Goal: Contribute content: Contribute content

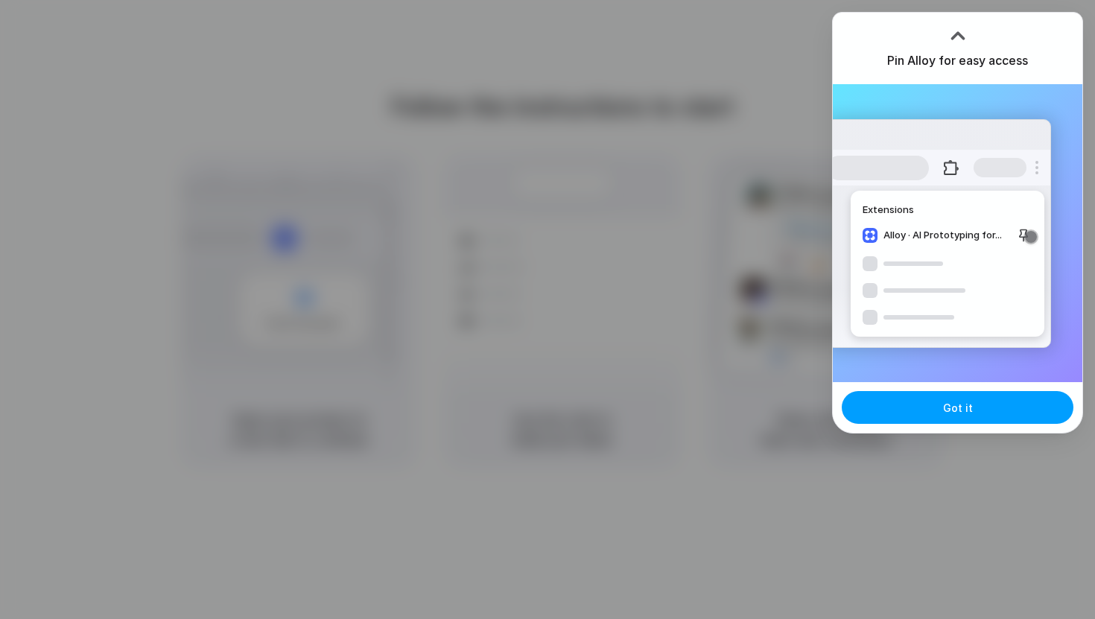
click at [1005, 408] on button "Got it" at bounding box center [957, 407] width 232 height 33
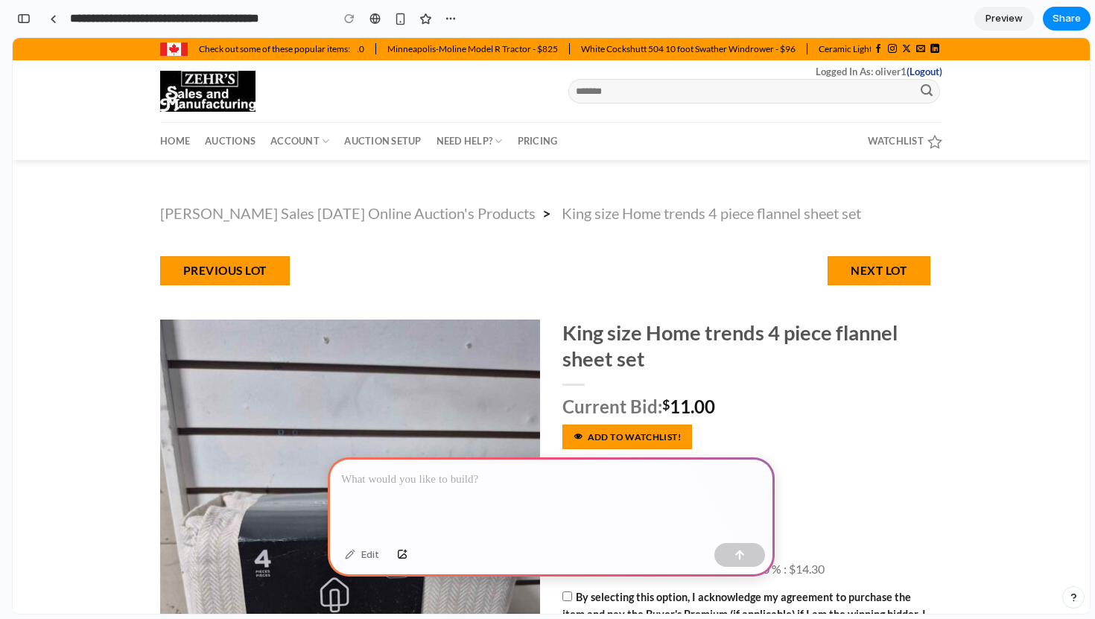
click at [485, 474] on p at bounding box center [551, 480] width 420 height 18
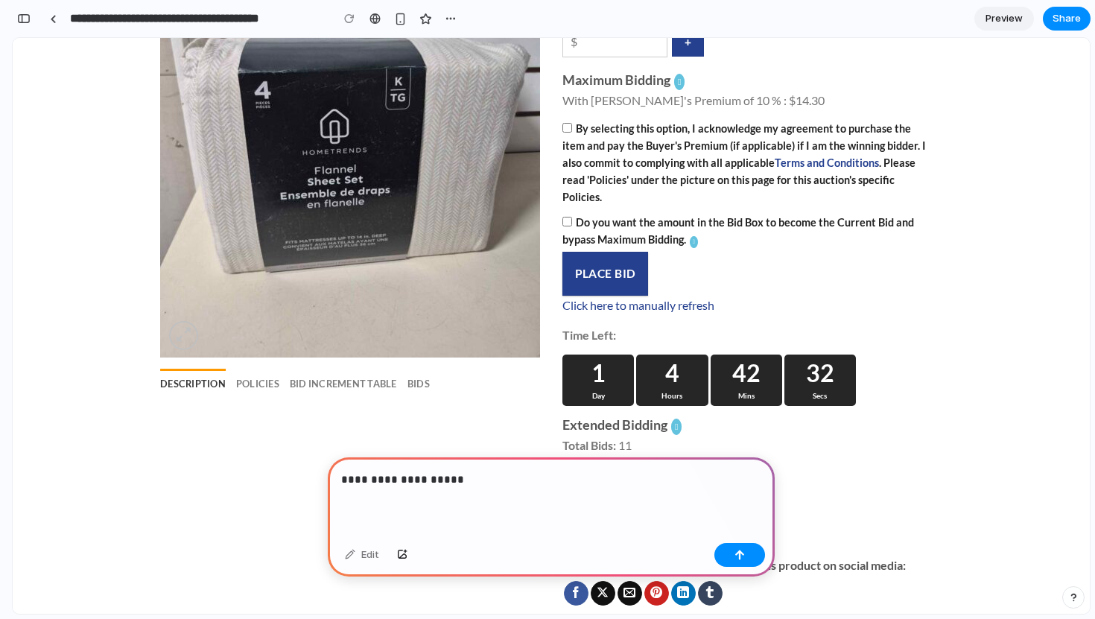
scroll to position [488, 0]
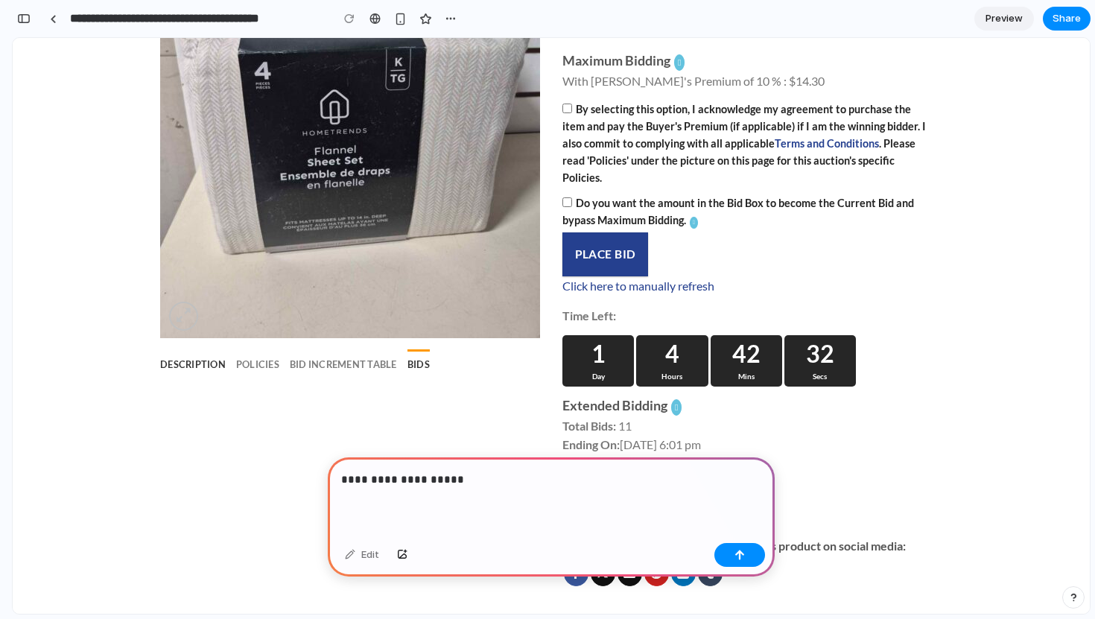
click at [414, 366] on link "Bids" at bounding box center [418, 364] width 22 height 30
click at [451, 485] on p "**********" at bounding box center [551, 480] width 420 height 18
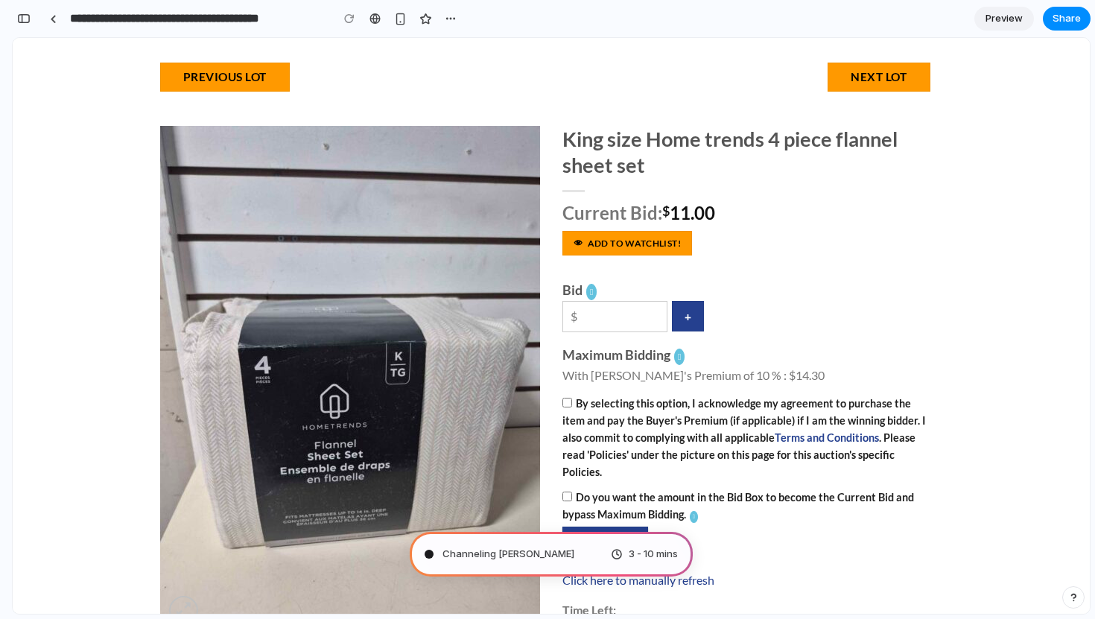
scroll to position [0, 0]
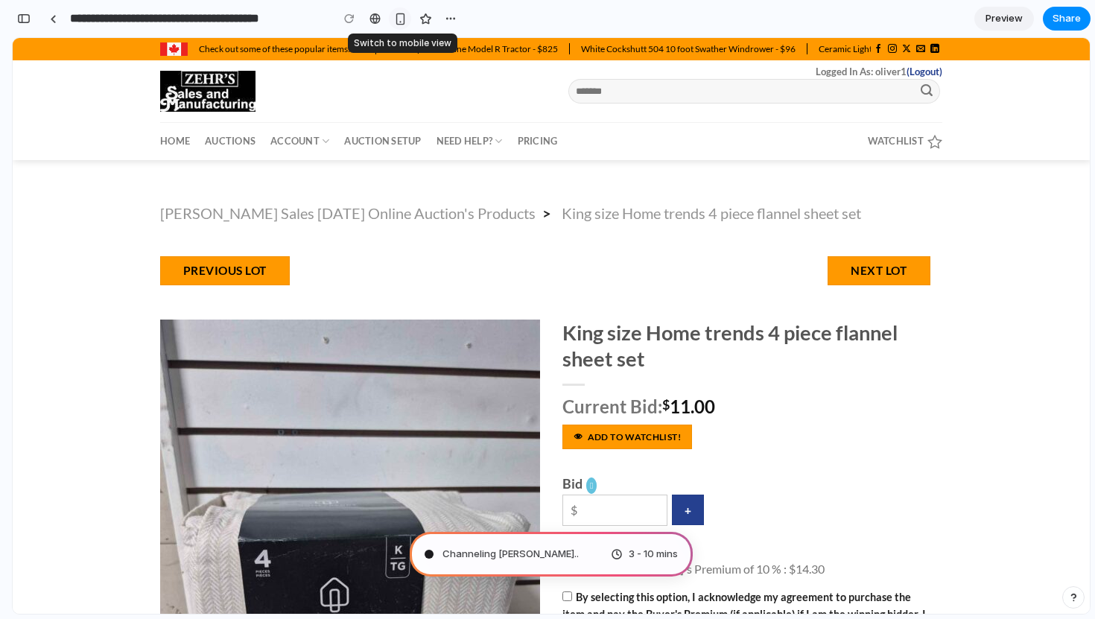
click at [395, 23] on div "button" at bounding box center [400, 19] width 13 height 13
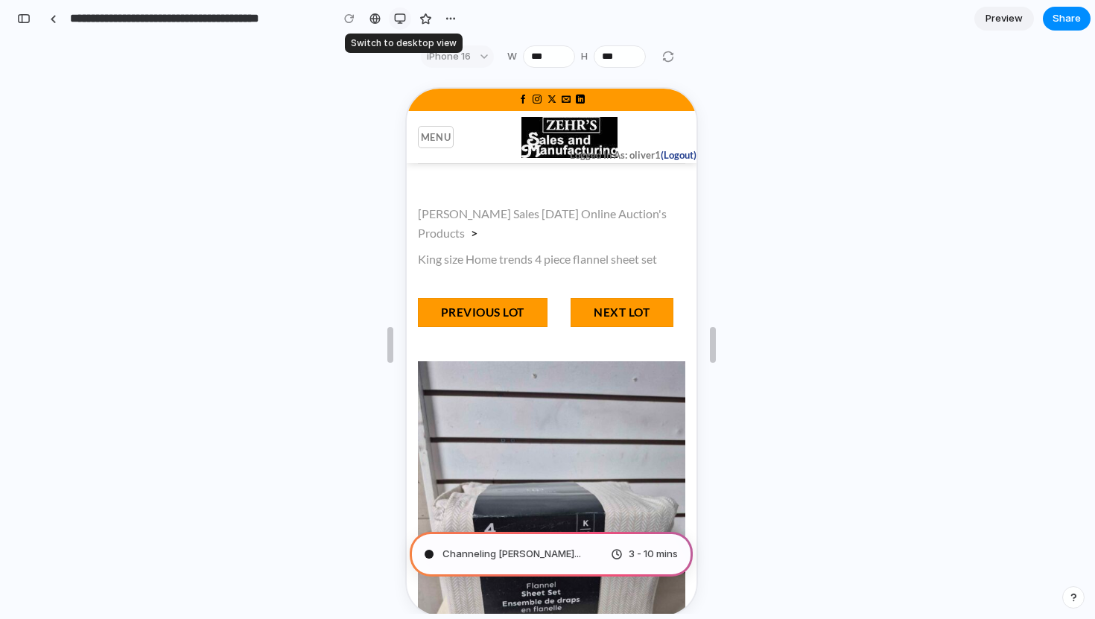
click at [395, 23] on div "button" at bounding box center [400, 19] width 12 height 12
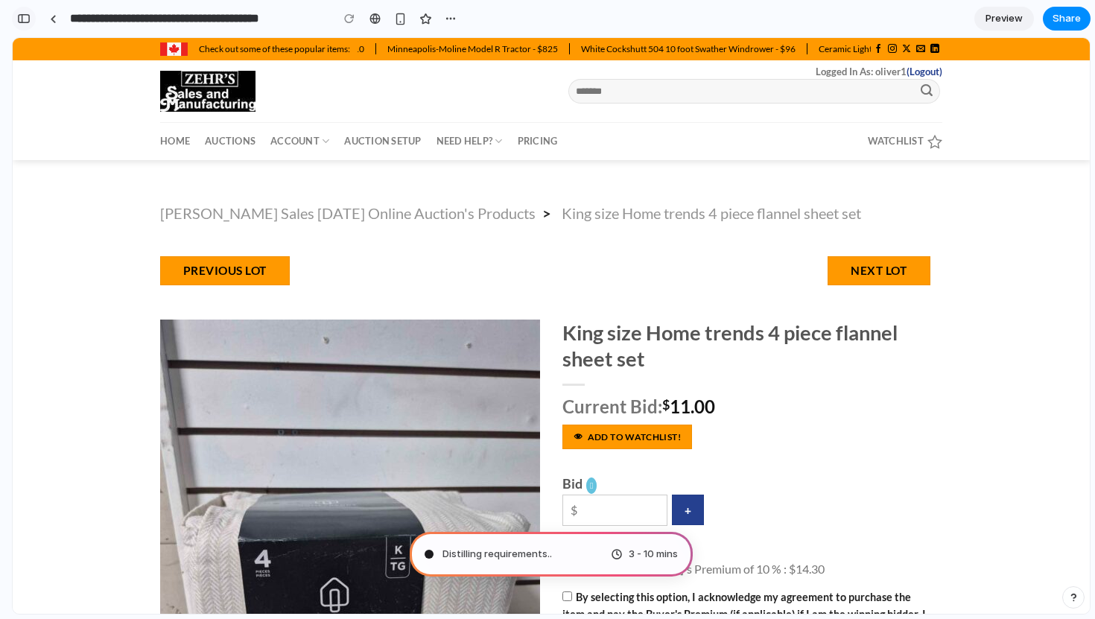
click at [28, 19] on div "button" at bounding box center [23, 18] width 13 height 10
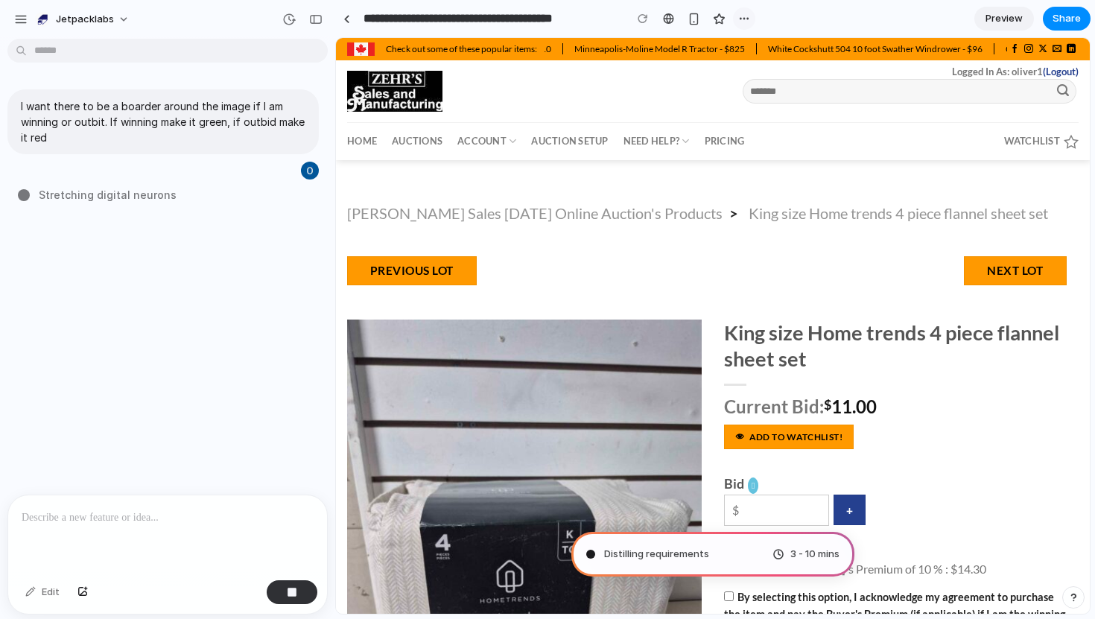
click at [742, 18] on div "button" at bounding box center [744, 19] width 12 height 12
click at [742, 18] on div "Duplicate Delete" at bounding box center [547, 309] width 1095 height 619
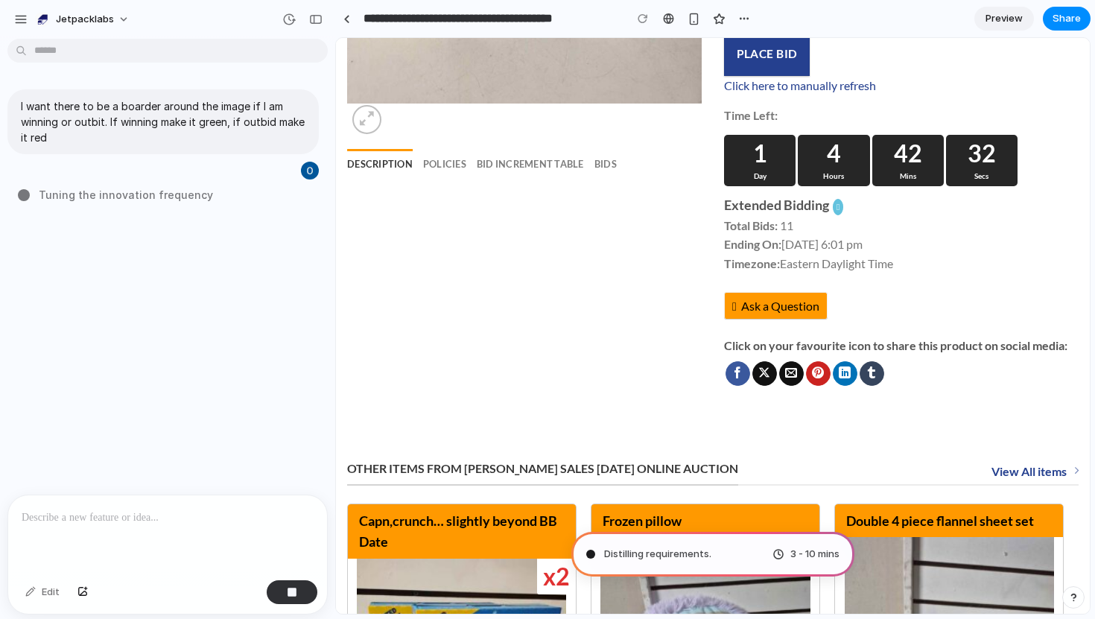
scroll to position [576, 0]
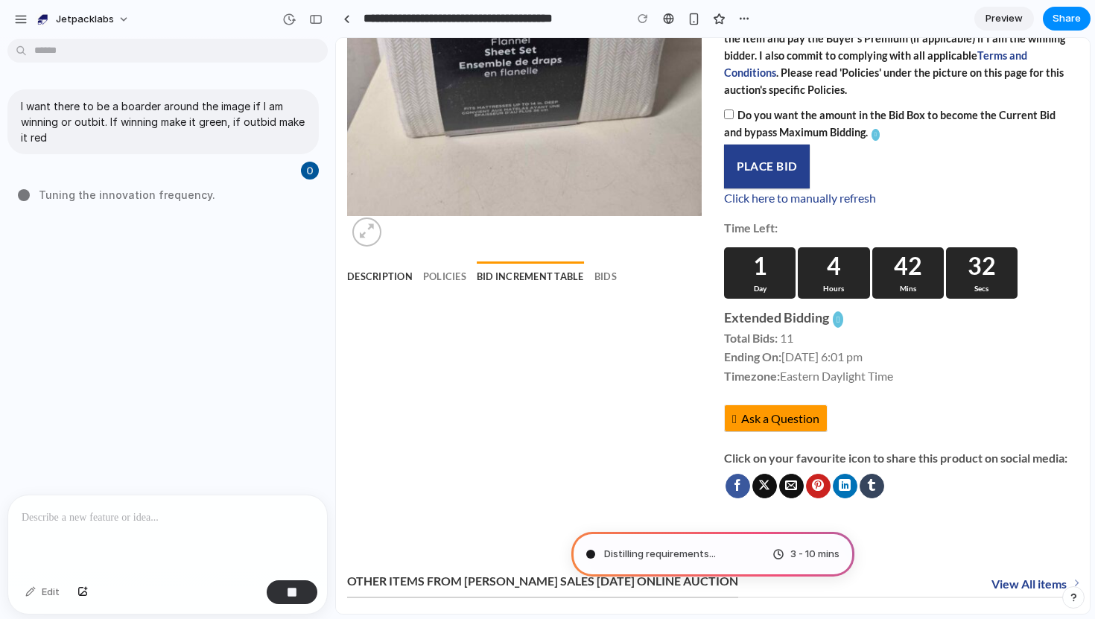
click at [547, 271] on link "Bid Increment Table" at bounding box center [530, 276] width 107 height 30
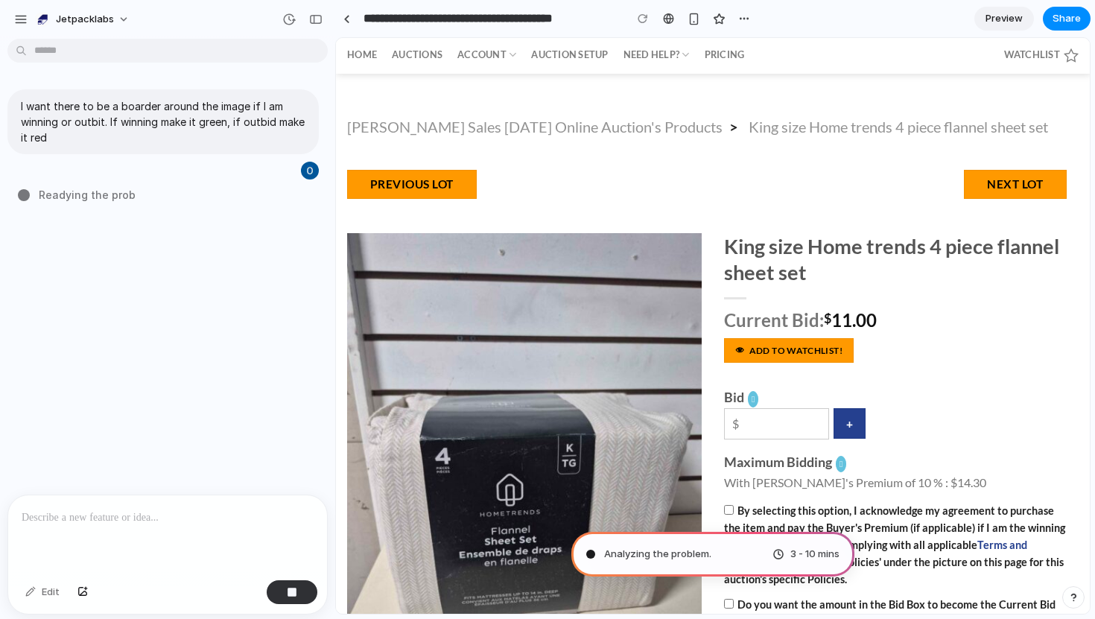
scroll to position [83, 0]
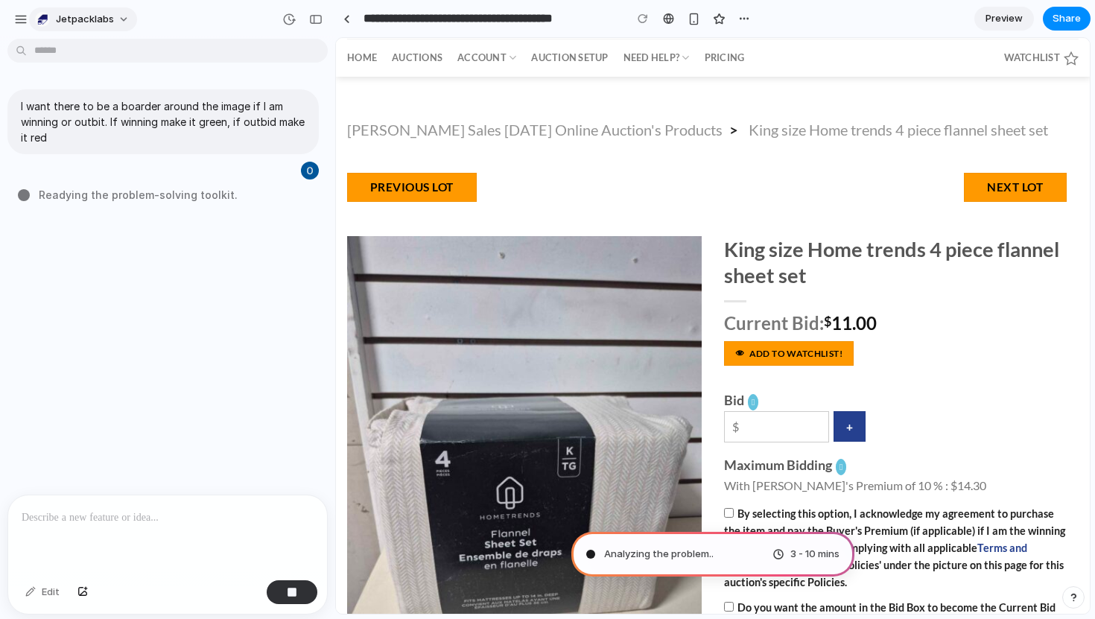
click at [130, 22] on button "Jetpacklabs" at bounding box center [83, 19] width 108 height 24
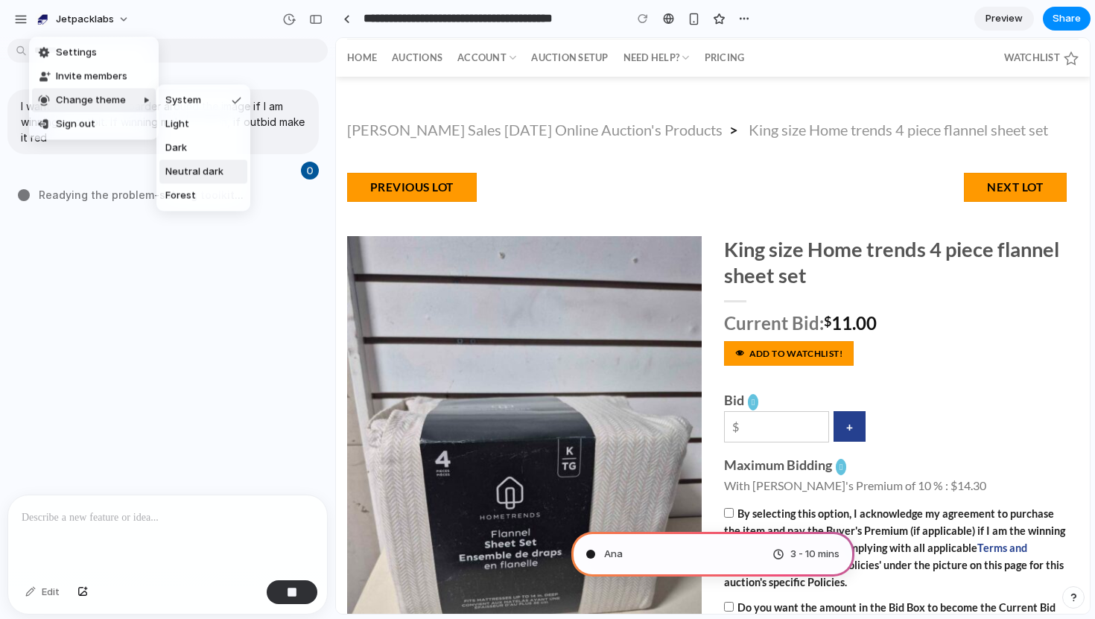
click at [195, 168] on span "Neutral dark" at bounding box center [194, 172] width 58 height 15
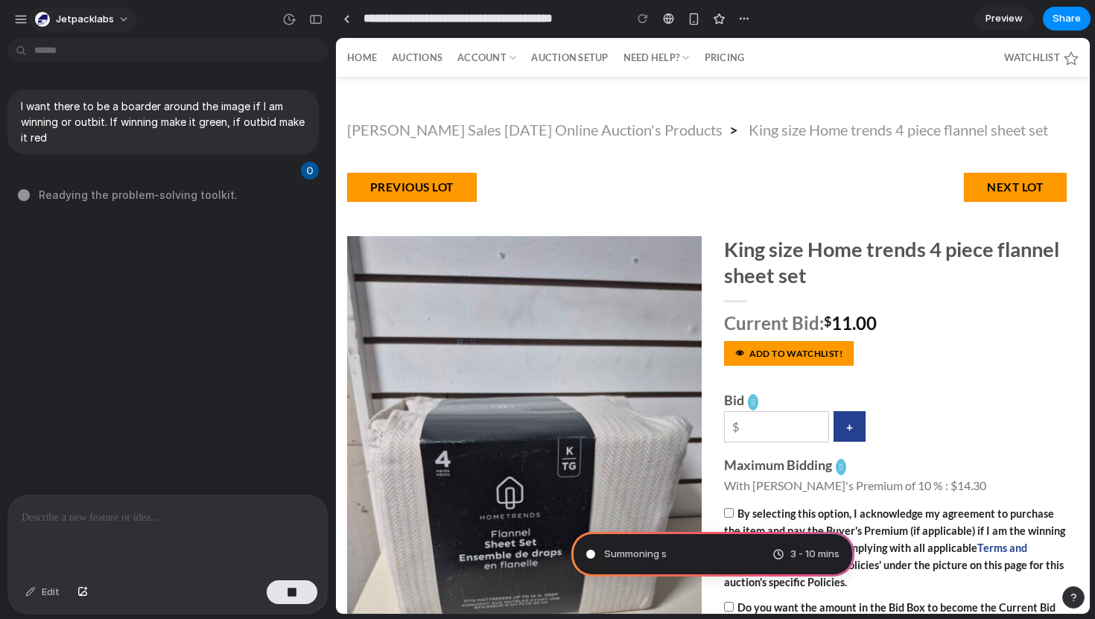
click at [113, 16] on button "Jetpacklabs" at bounding box center [83, 19] width 108 height 24
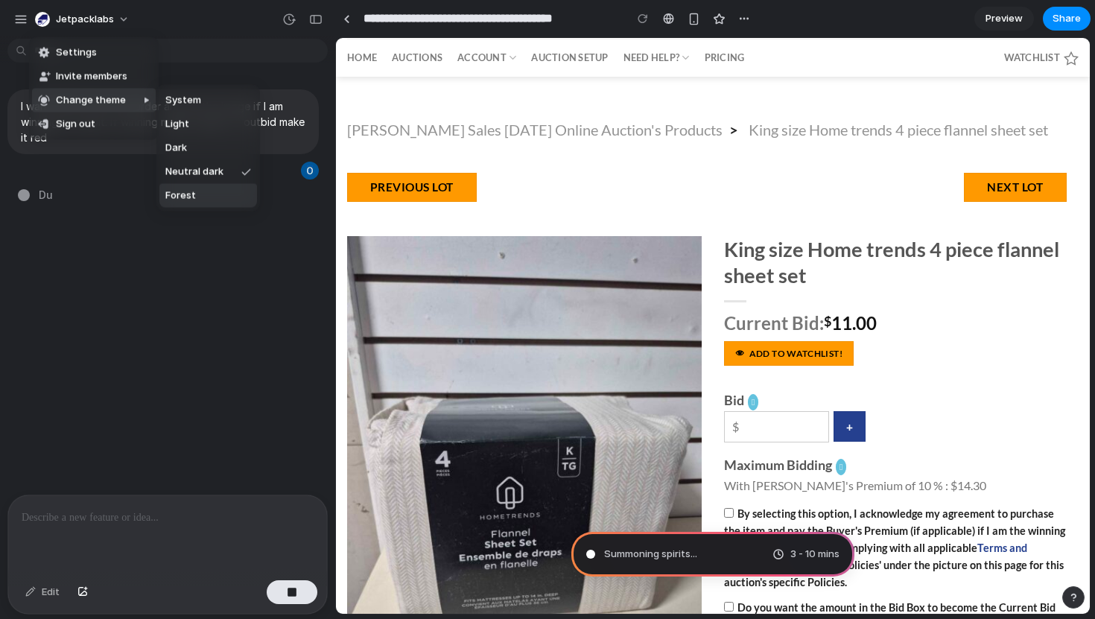
click at [200, 191] on li "Forest" at bounding box center [208, 196] width 98 height 24
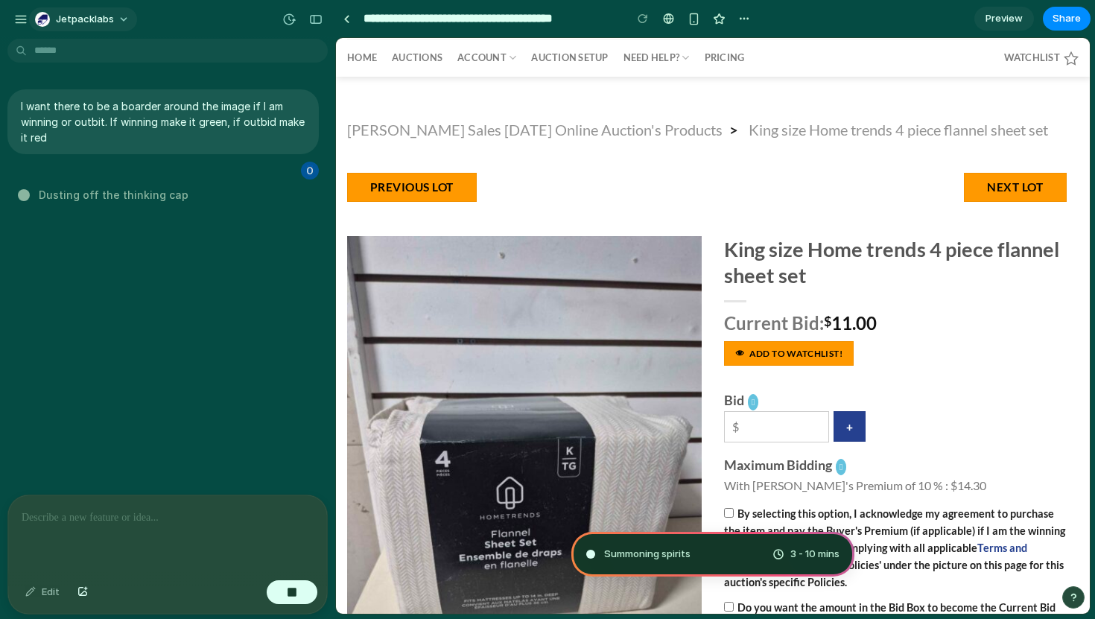
click at [115, 15] on button "Jetpacklabs" at bounding box center [83, 19] width 108 height 24
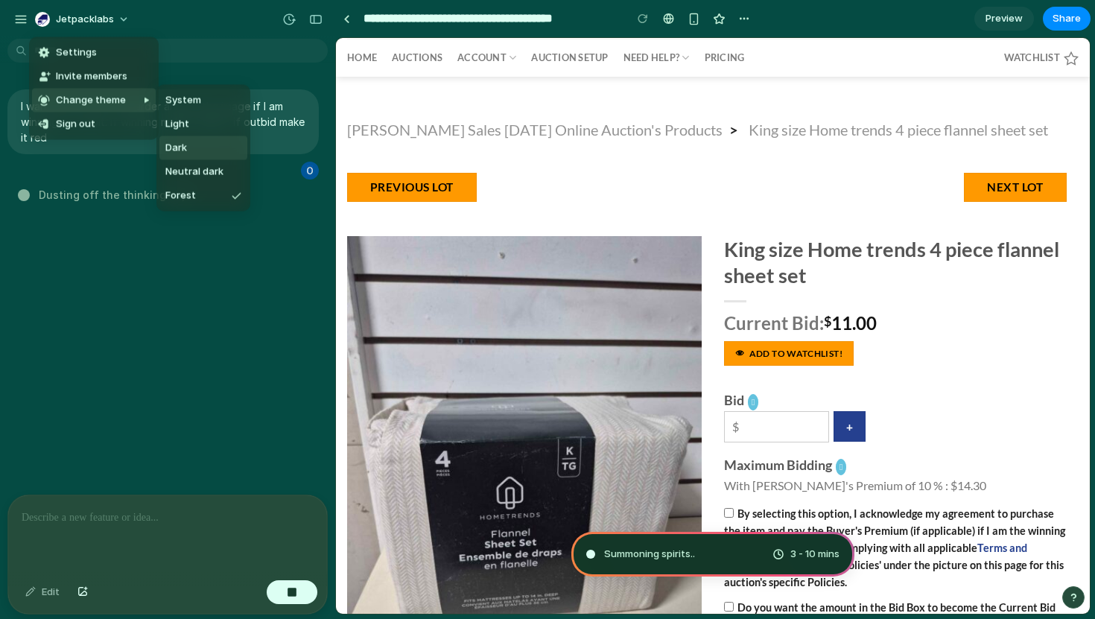
click at [214, 153] on li "Dark" at bounding box center [203, 148] width 88 height 24
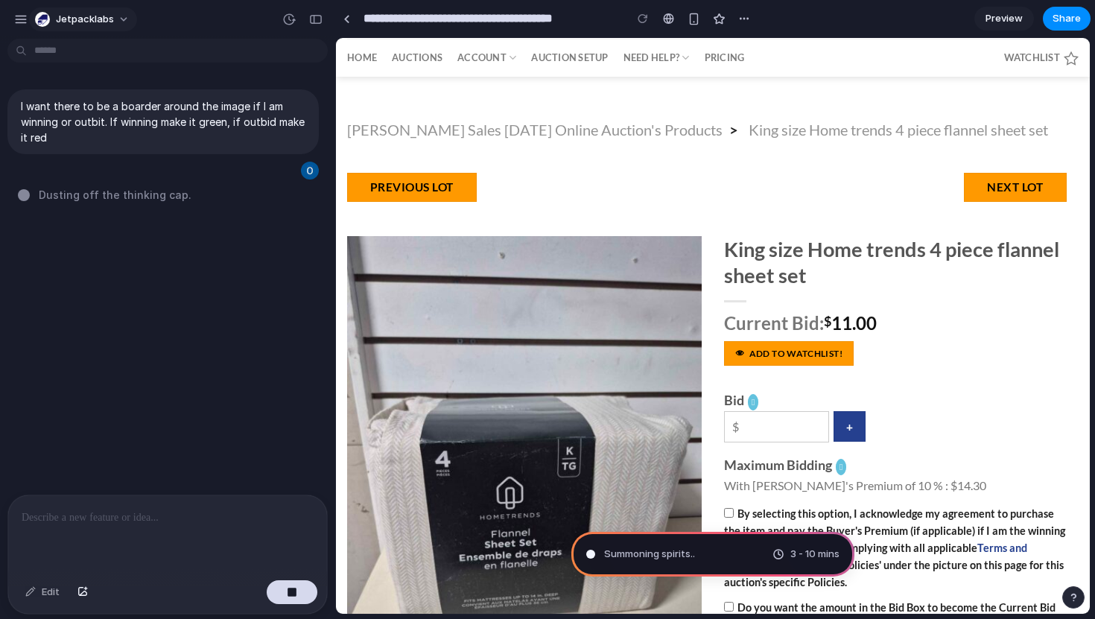
click at [104, 12] on span "Jetpacklabs" at bounding box center [85, 19] width 58 height 15
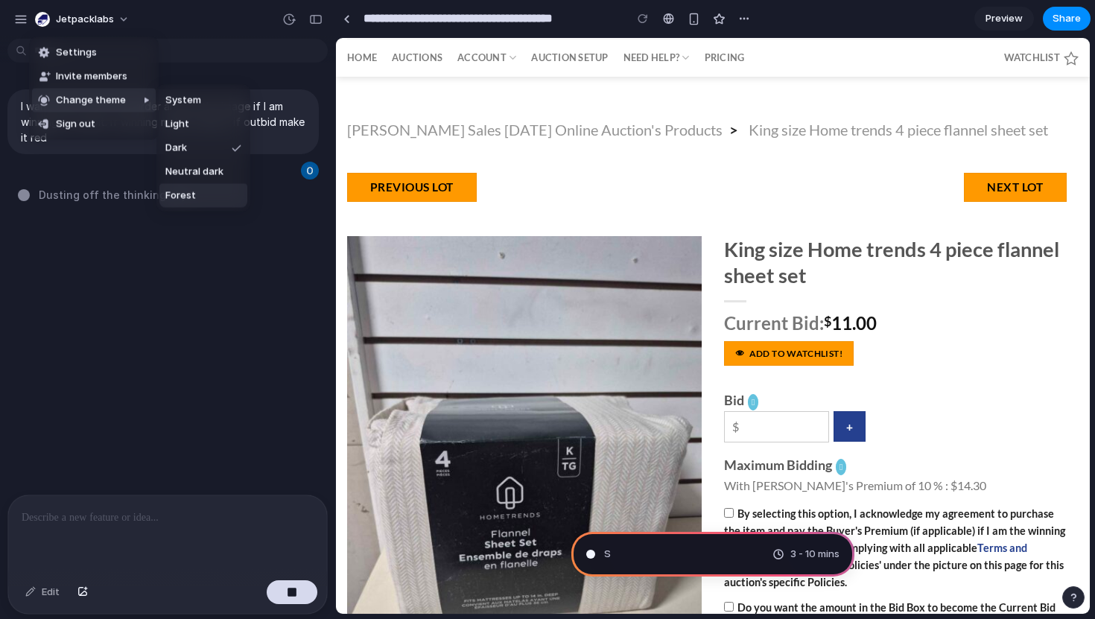
click at [200, 189] on li "Forest" at bounding box center [203, 196] width 88 height 24
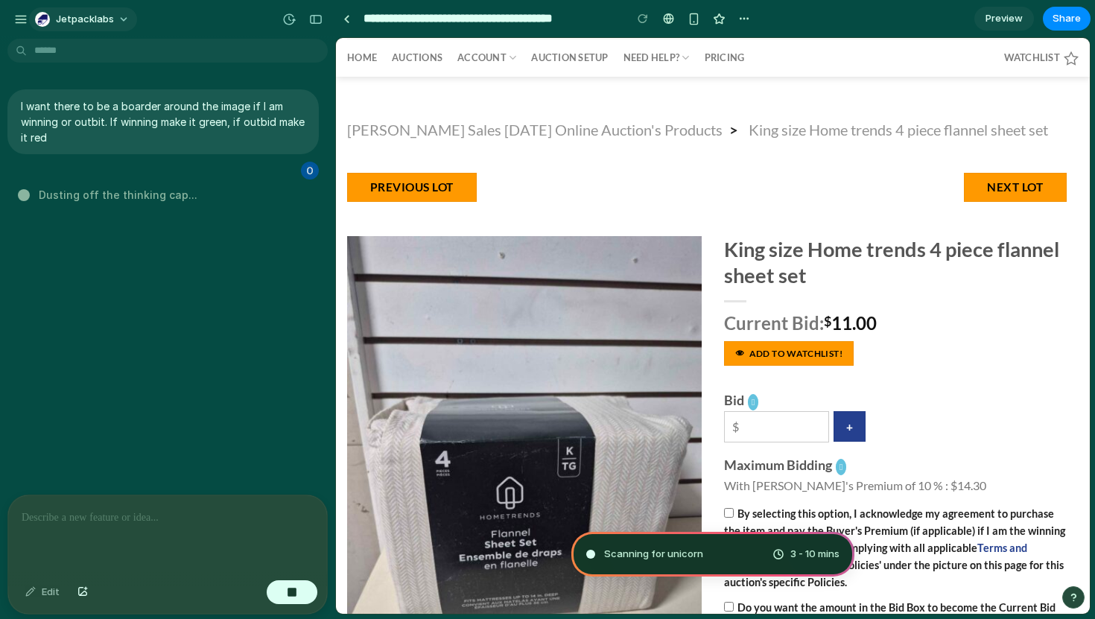
click at [92, 14] on span "Jetpacklabs" at bounding box center [85, 19] width 58 height 15
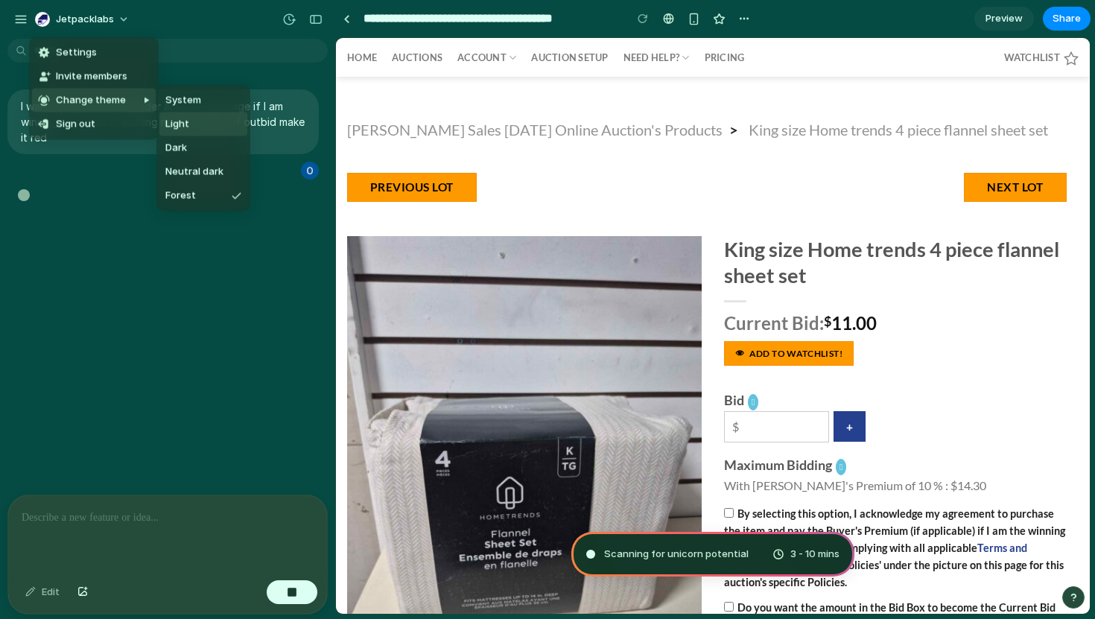
click at [205, 121] on li "Light" at bounding box center [203, 124] width 88 height 24
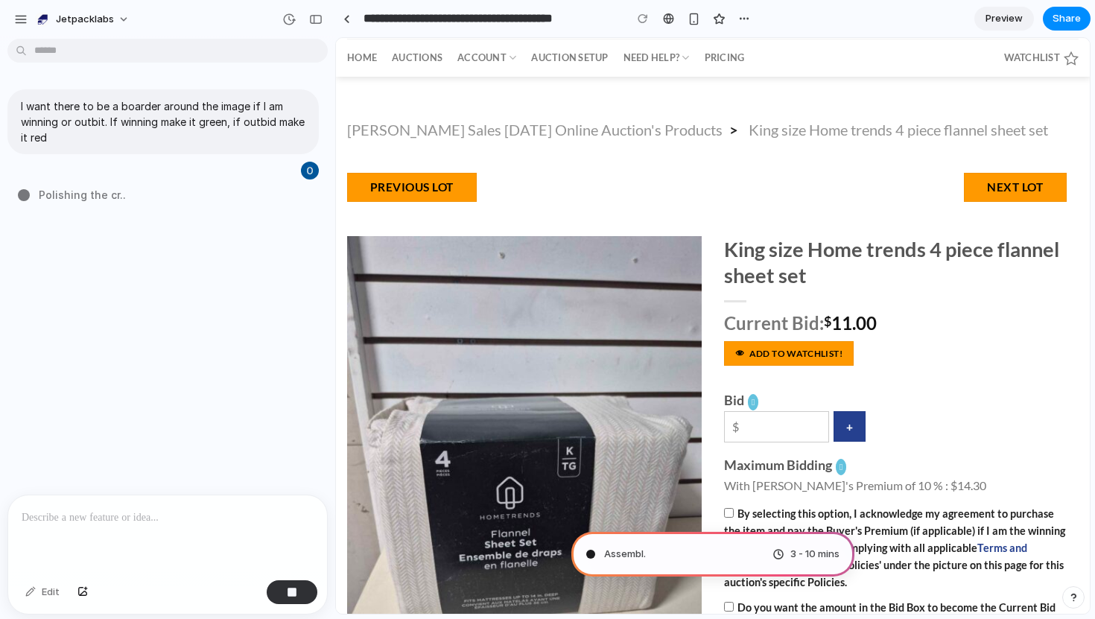
type input "**********"
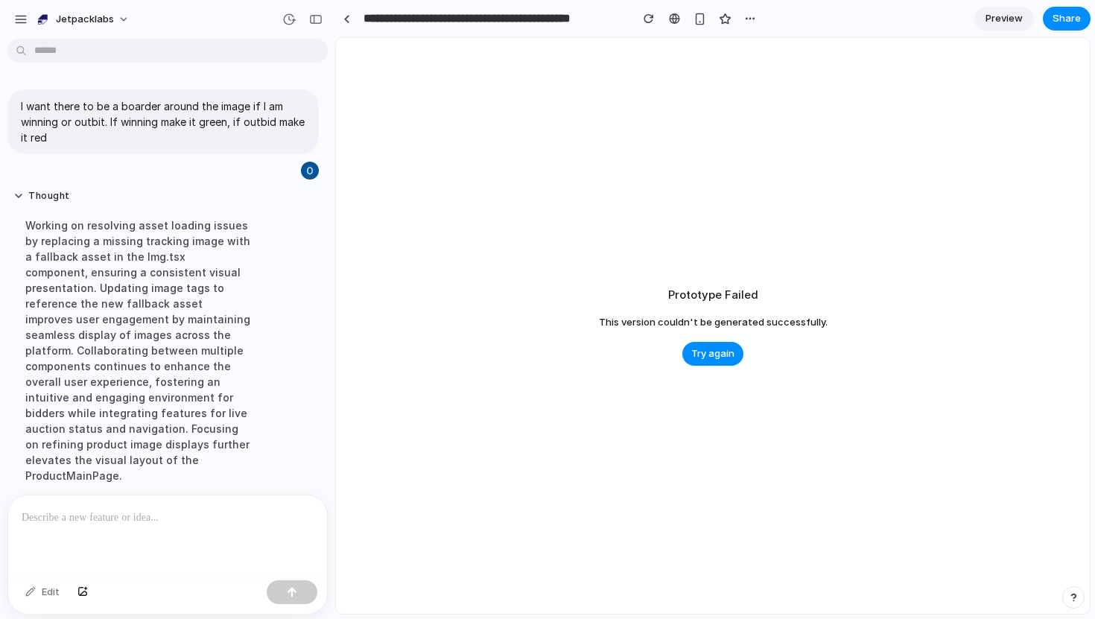
scroll to position [65, 0]
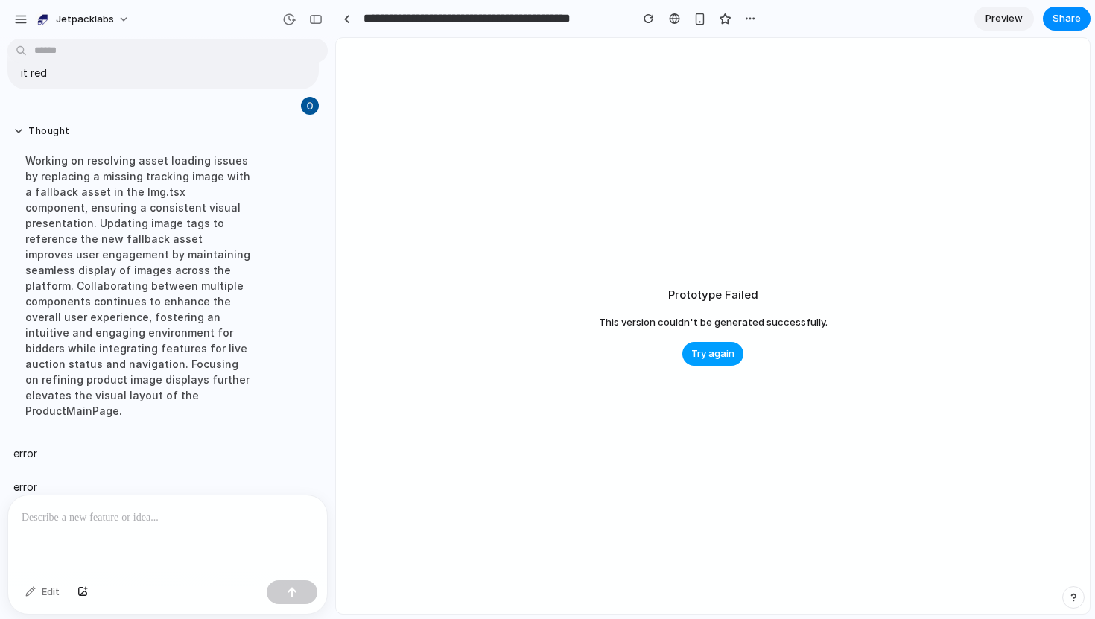
drag, startPoint x: 772, startPoint y: 351, endPoint x: 736, endPoint y: 363, distance: 38.6
click at [772, 351] on div "Prototype Failed This version couldn't be generated successfully. Try again" at bounding box center [713, 326] width 754 height 576
click at [708, 354] on span "Try again" at bounding box center [712, 353] width 43 height 15
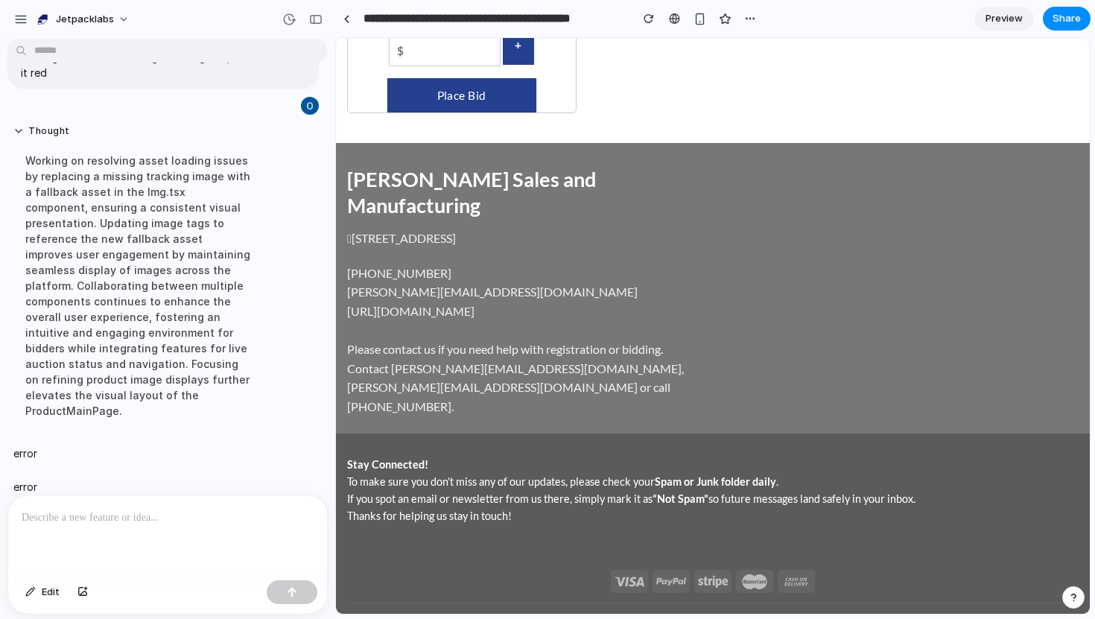
click at [117, 524] on p at bounding box center [168, 518] width 292 height 18
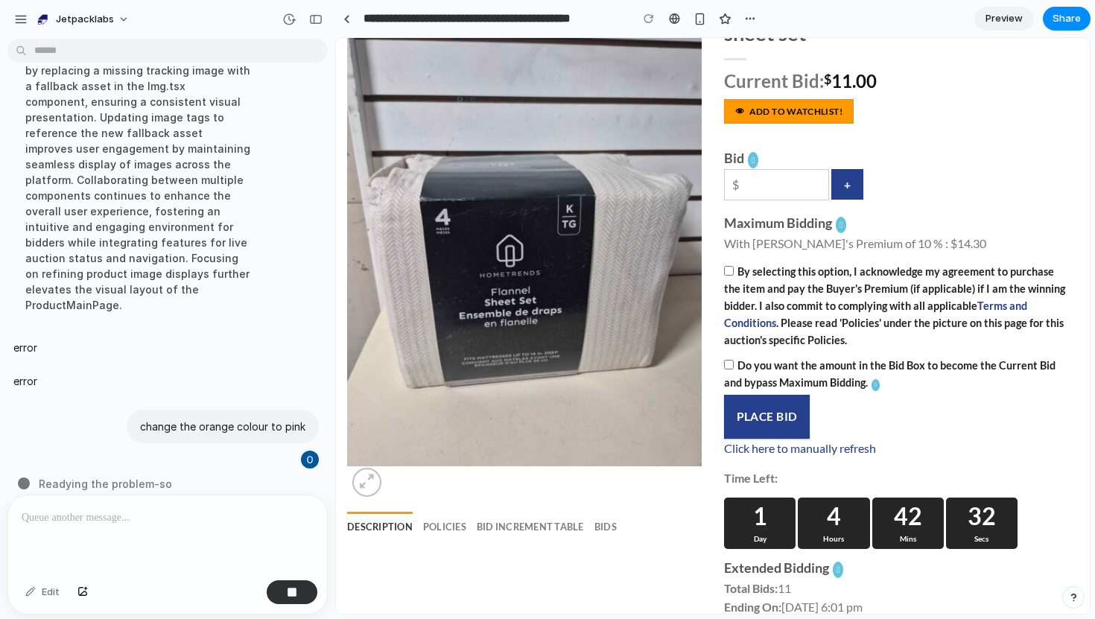
scroll to position [0, 0]
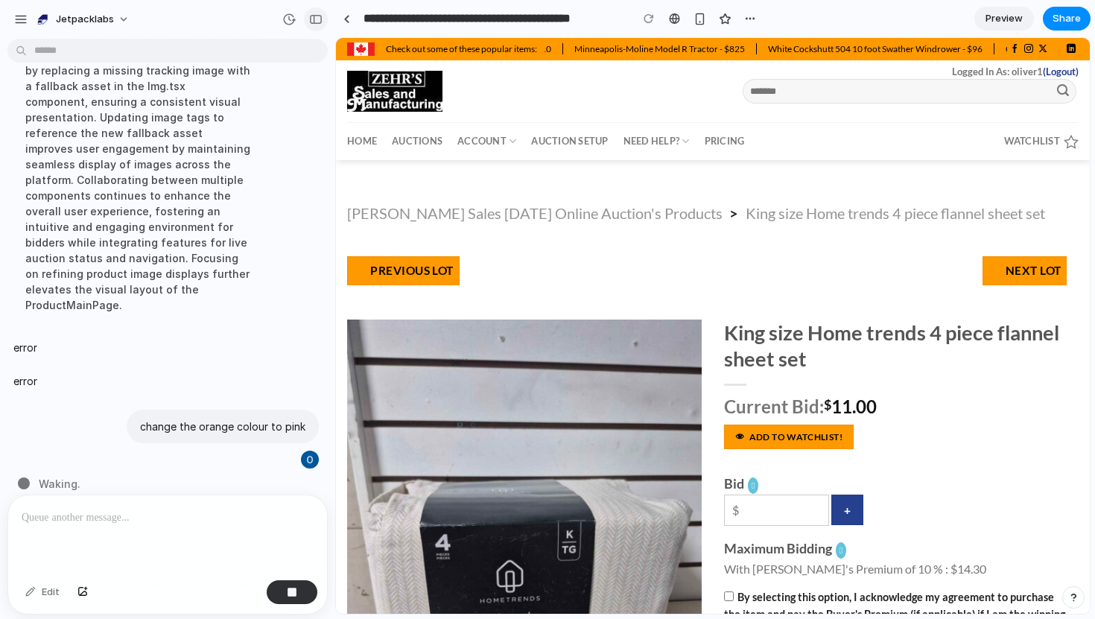
type input "**********"
